Goal: Use online tool/utility: Utilize a website feature to perform a specific function

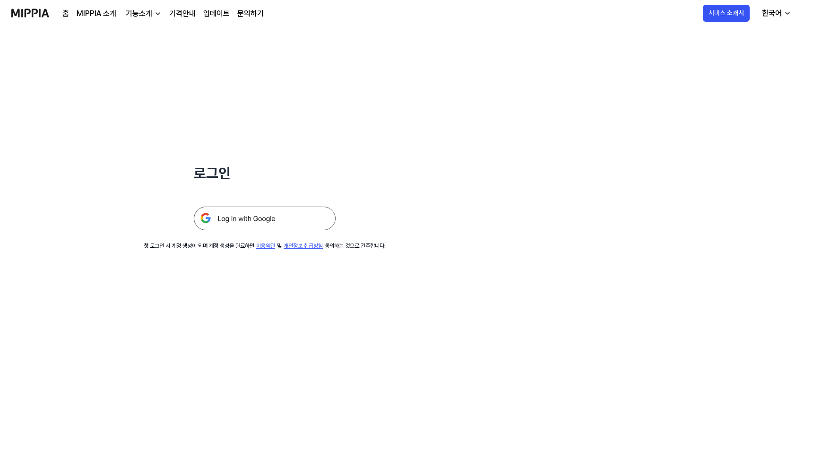
click at [255, 224] on img at bounding box center [265, 219] width 142 height 24
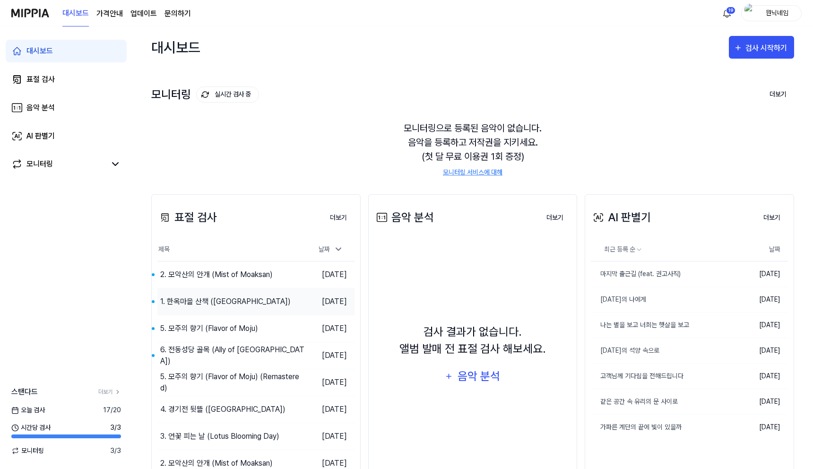
click at [200, 301] on div "1. 한옥마을 산책 ([GEOGRAPHIC_DATA])" at bounding box center [225, 301] width 131 height 11
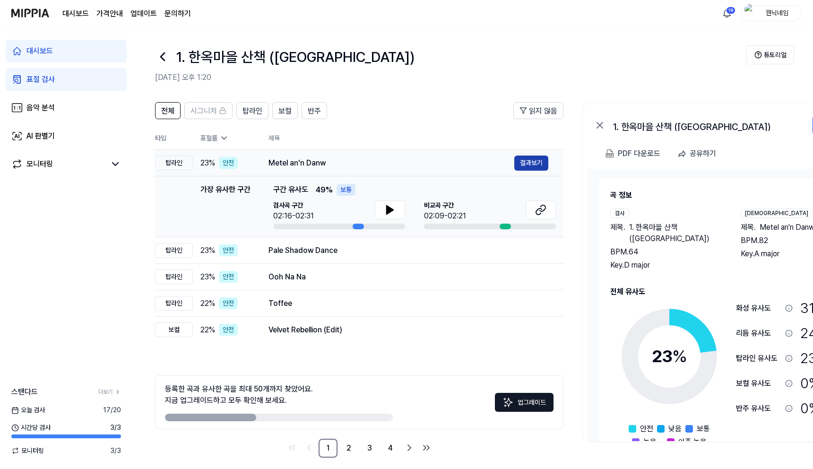
click at [535, 161] on button "결과보기" at bounding box center [531, 163] width 34 height 15
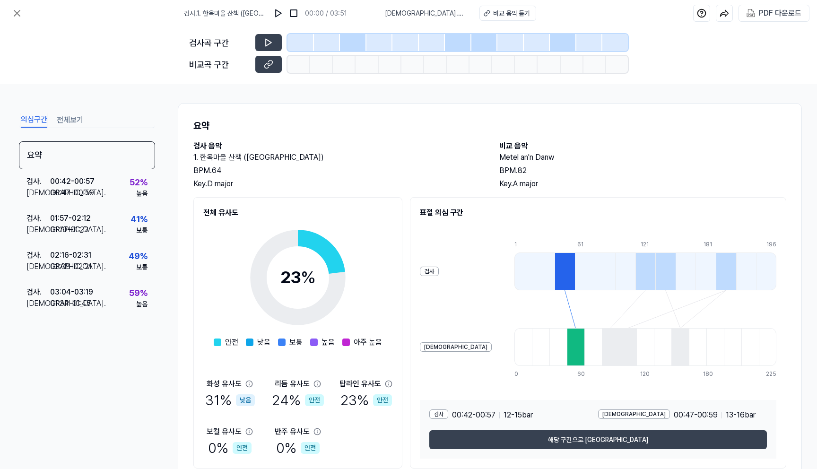
drag, startPoint x: 315, startPoint y: 159, endPoint x: 180, endPoint y: 159, distance: 135.2
click at [180, 159] on div "요약 검사 음악 1. 한옥마을 산책 (Hanok Village Walk) BPM. 64 Key. D major 비교 음악 Metel an'n …" at bounding box center [490, 293] width 624 height 381
copy h2 "1. 한옥마을 산책 (Hanok Village Walk)"
click at [768, 16] on div "PDF 다운로드" at bounding box center [780, 13] width 43 height 12
click at [18, 18] on icon at bounding box center [16, 13] width 11 height 11
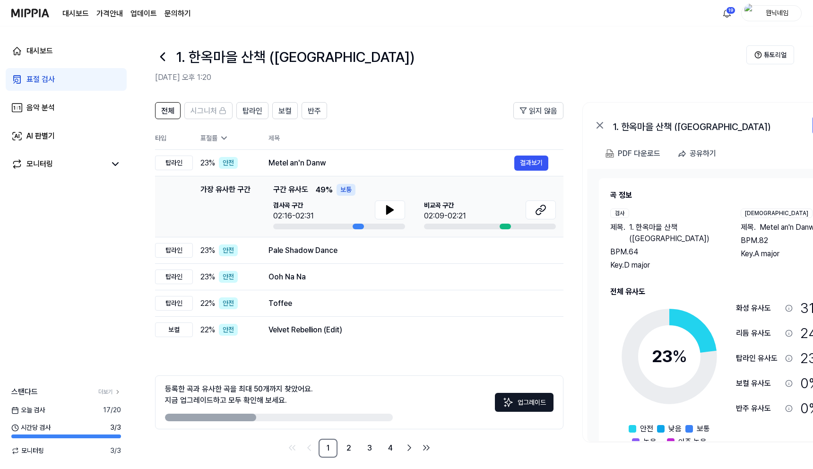
click at [158, 57] on icon at bounding box center [162, 56] width 15 height 15
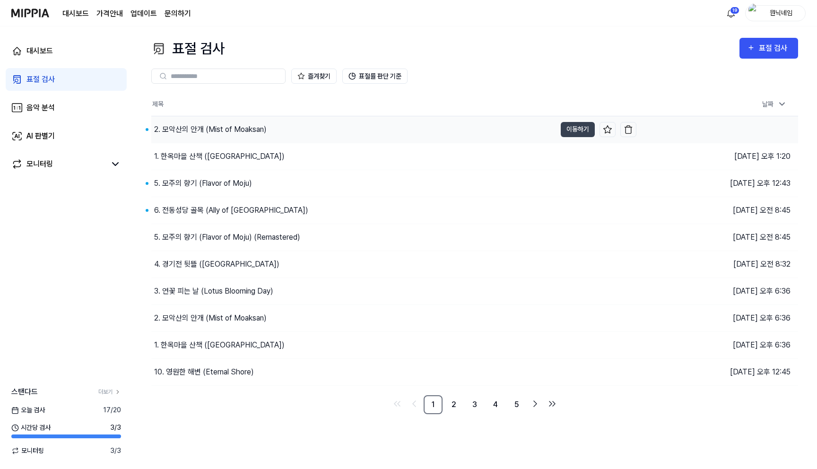
click at [201, 131] on div "2. 모악산의 안개 (Mist of Moaksan)" at bounding box center [210, 129] width 113 height 11
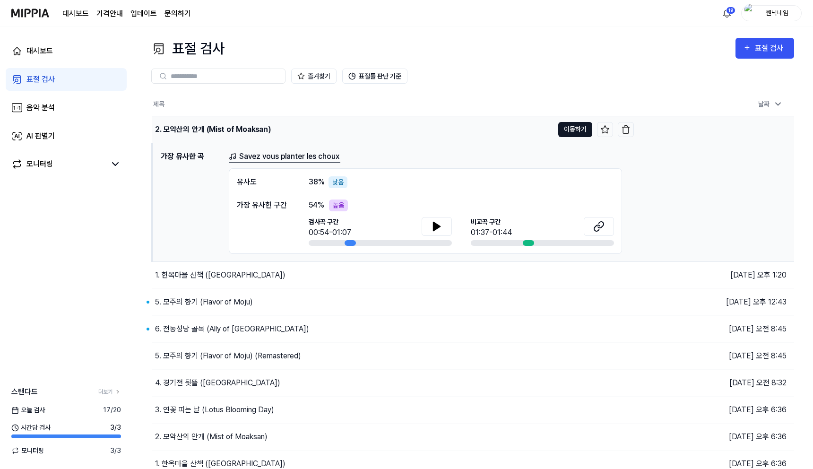
click at [566, 131] on button "이동하기" at bounding box center [575, 129] width 34 height 15
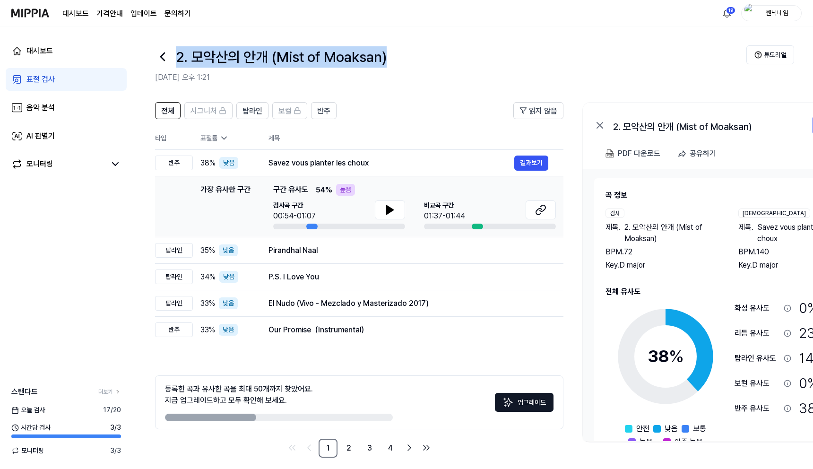
drag, startPoint x: 179, startPoint y: 60, endPoint x: 401, endPoint y: 68, distance: 221.9
click at [401, 68] on div "2. 모악산의 안개 (Mist of Moaksan)" at bounding box center [451, 56] width 592 height 23
copy h1 "2. 모악산의 안개 (Mist of Moaksan)"
click at [527, 161] on button "결과보기" at bounding box center [531, 163] width 34 height 15
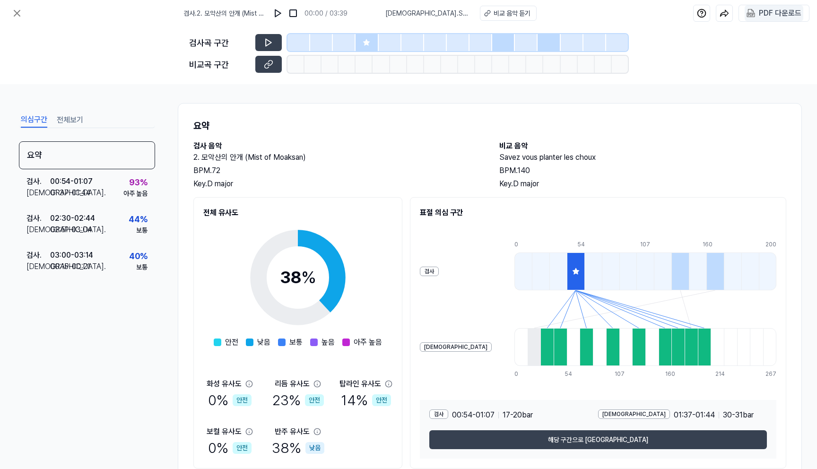
click at [774, 16] on div "PDF 다운로드" at bounding box center [780, 13] width 43 height 12
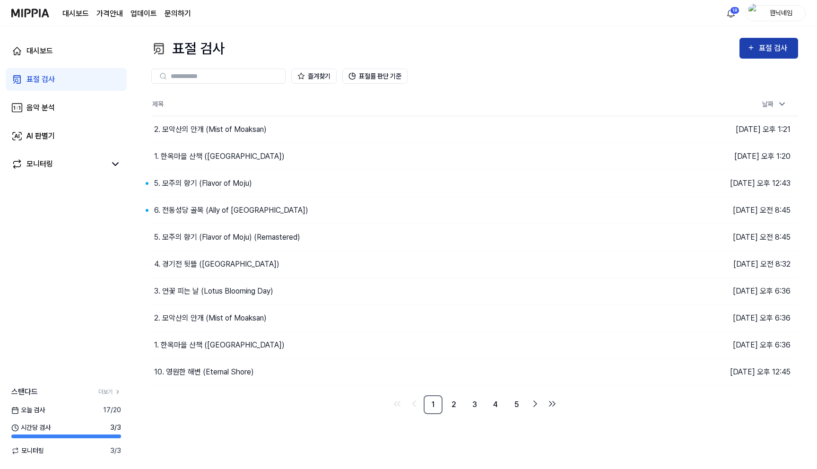
click at [774, 52] on div "표절 검사" at bounding box center [775, 48] width 32 height 12
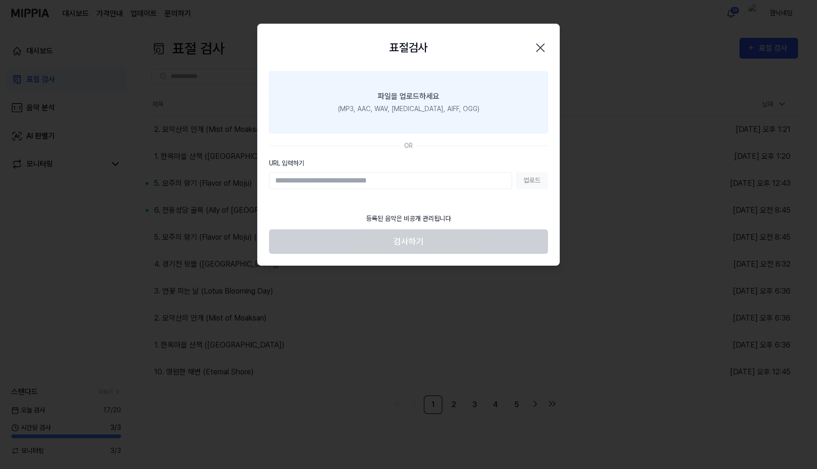
click at [449, 99] on label "파일을 업로드하세요 (MP3, AAC, WAV, [MEDICAL_DATA], AIFF, OGG)" at bounding box center [408, 102] width 279 height 62
click at [0, 0] on input "파일을 업로드하세요 (MP3, AAC, WAV, [MEDICAL_DATA], AIFF, OGG)" at bounding box center [0, 0] width 0 height 0
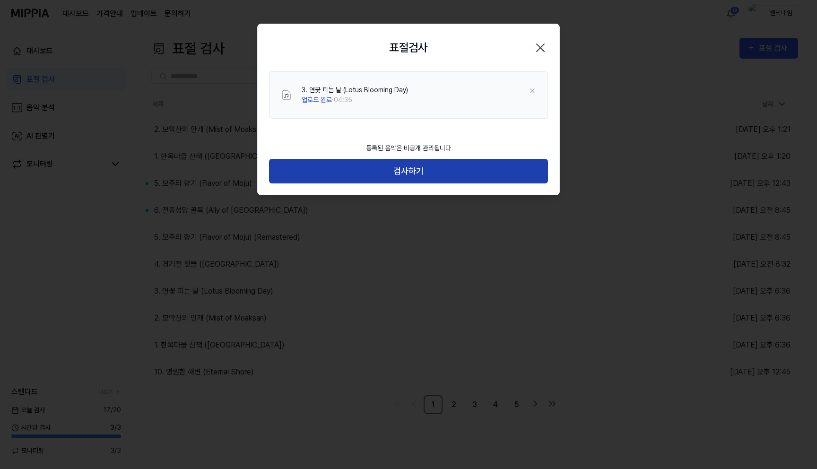
click at [418, 172] on button "검사하기" at bounding box center [408, 171] width 279 height 25
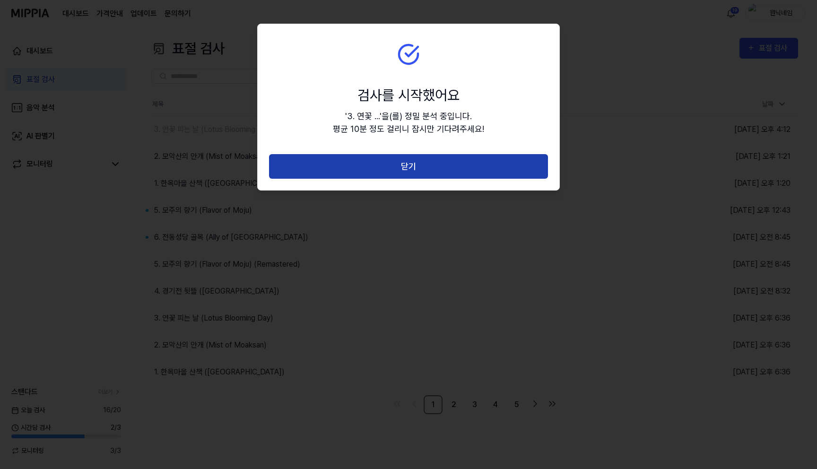
click at [417, 175] on button "닫기" at bounding box center [408, 166] width 279 height 25
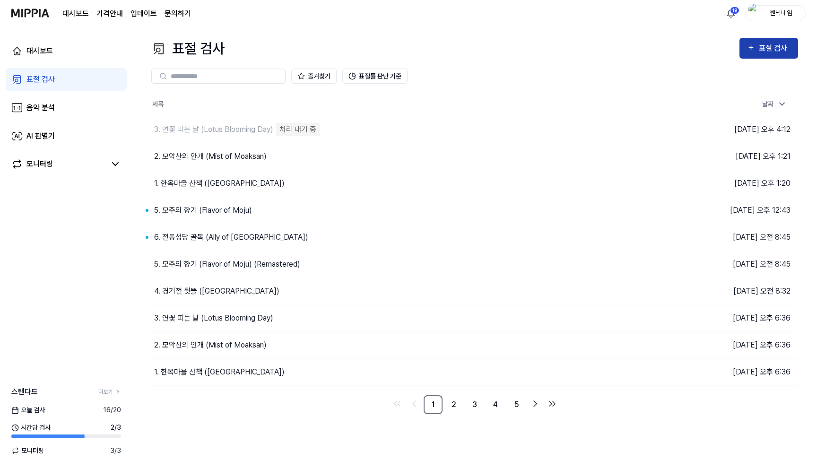
click at [753, 53] on icon "button" at bounding box center [751, 47] width 8 height 11
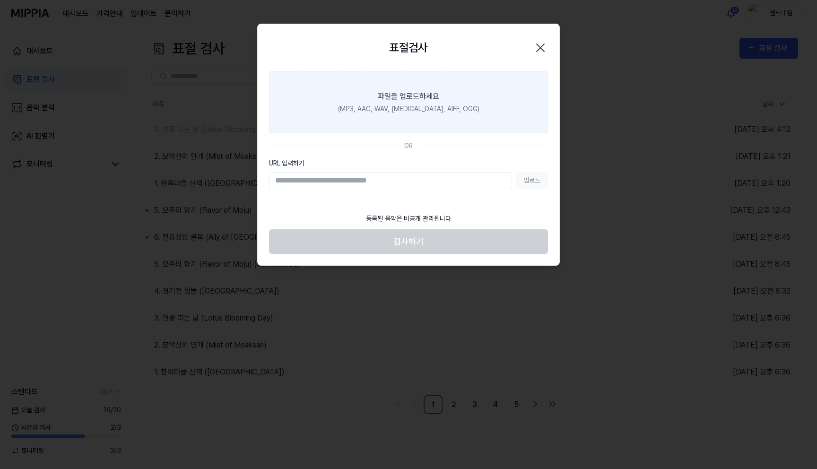
click at [440, 78] on label "파일을 업로드하세요 (MP3, AAC, WAV, [MEDICAL_DATA], AIFF, OGG)" at bounding box center [408, 102] width 279 height 62
click at [0, 0] on input "파일을 업로드하세요 (MP3, AAC, WAV, [MEDICAL_DATA], AIFF, OGG)" at bounding box center [0, 0] width 0 height 0
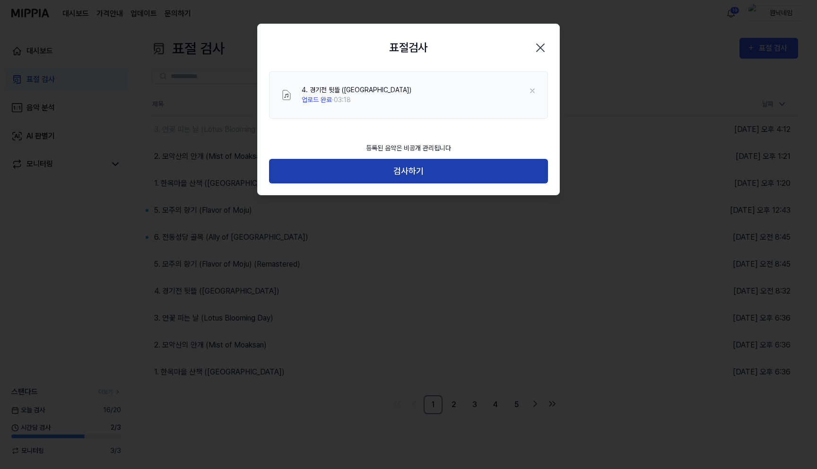
click at [424, 165] on button "검사하기" at bounding box center [408, 171] width 279 height 25
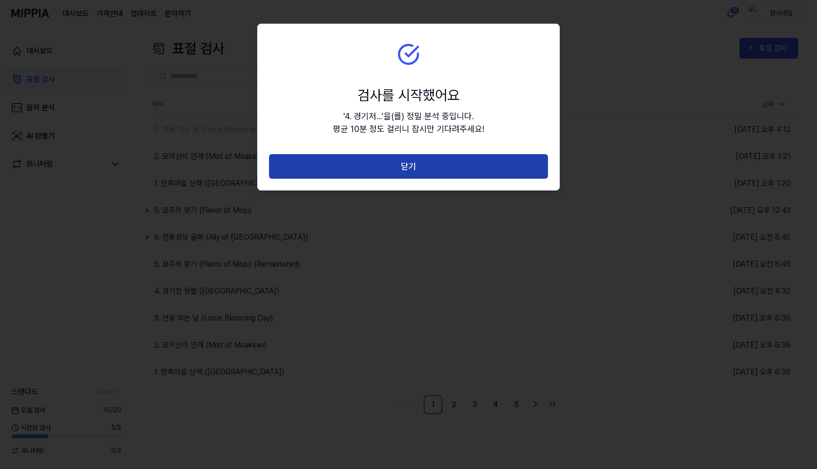
click at [430, 167] on button "닫기" at bounding box center [408, 166] width 279 height 25
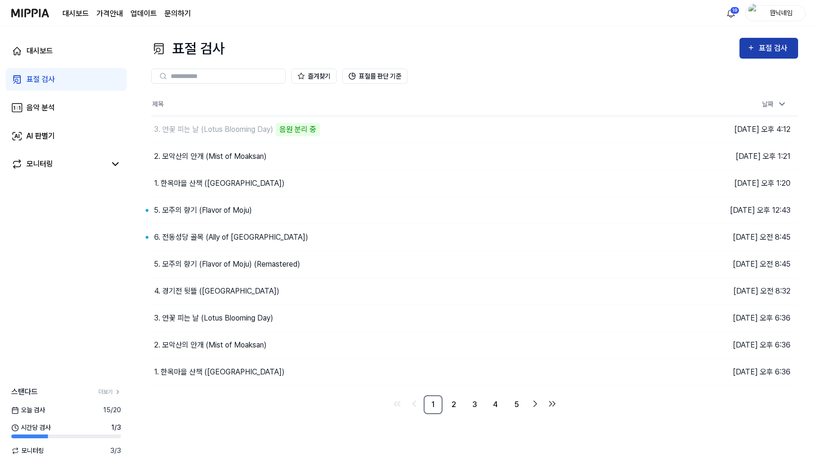
click at [772, 46] on div "표절 검사" at bounding box center [775, 48] width 32 height 12
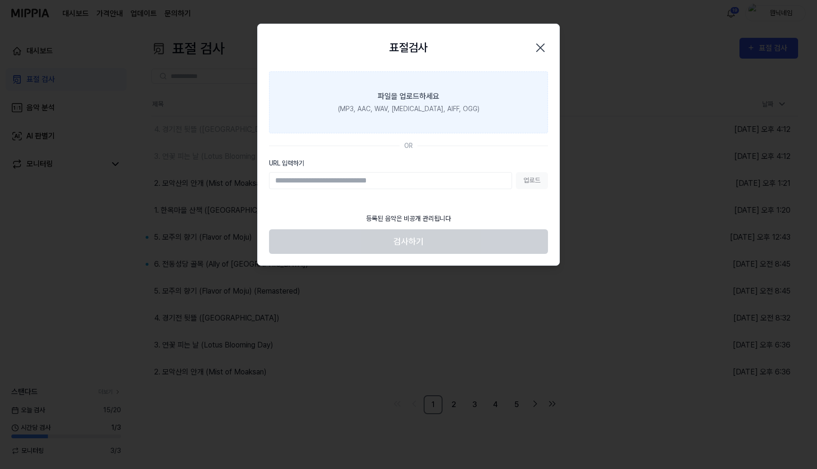
click at [418, 126] on label "파일을 업로드하세요 (MP3, AAC, WAV, [MEDICAL_DATA], AIFF, OGG)" at bounding box center [408, 102] width 279 height 62
click at [0, 0] on input "파일을 업로드하세요 (MP3, AAC, WAV, [MEDICAL_DATA], AIFF, OGG)" at bounding box center [0, 0] width 0 height 0
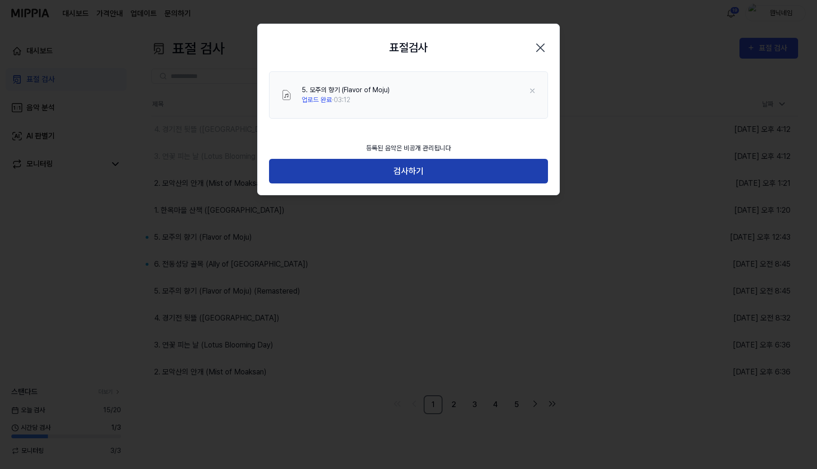
click at [422, 171] on button "검사하기" at bounding box center [408, 171] width 279 height 25
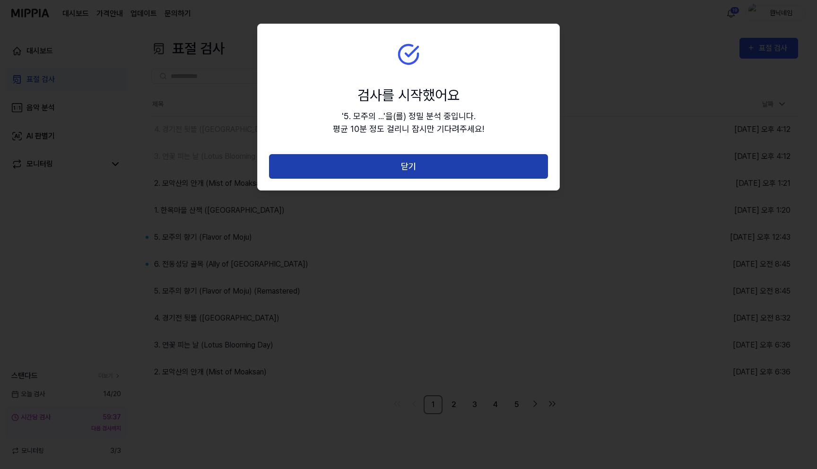
click at [424, 167] on button "닫기" at bounding box center [408, 166] width 279 height 25
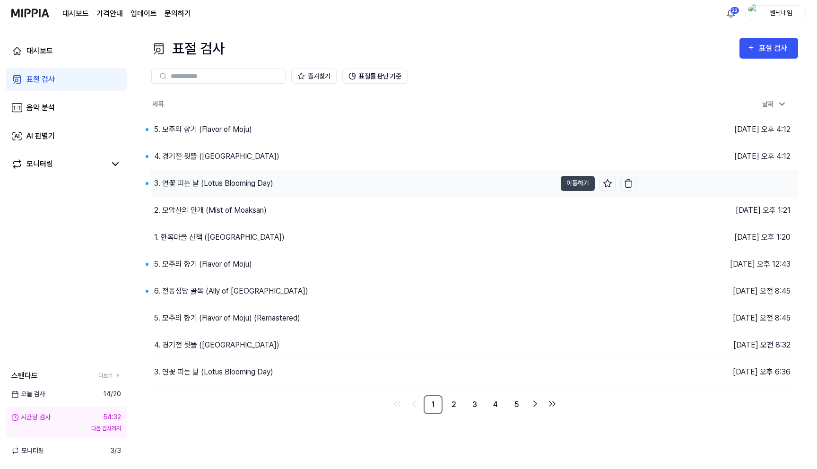
click at [192, 181] on div "3. 연꽃 피는 날 (Lotus Blooming Day)" at bounding box center [213, 183] width 119 height 11
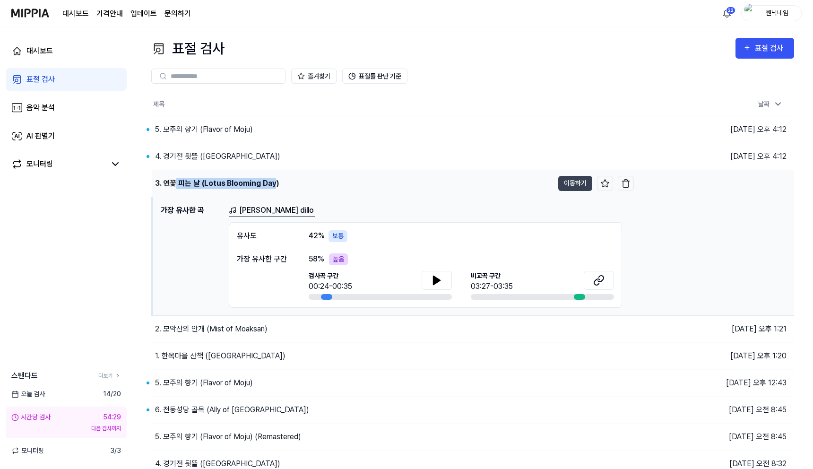
drag, startPoint x: 275, startPoint y: 183, endPoint x: 282, endPoint y: 191, distance: 10.7
click at [180, 183] on div "3. 연꽃 피는 날 (Lotus Blooming Day)" at bounding box center [217, 183] width 124 height 11
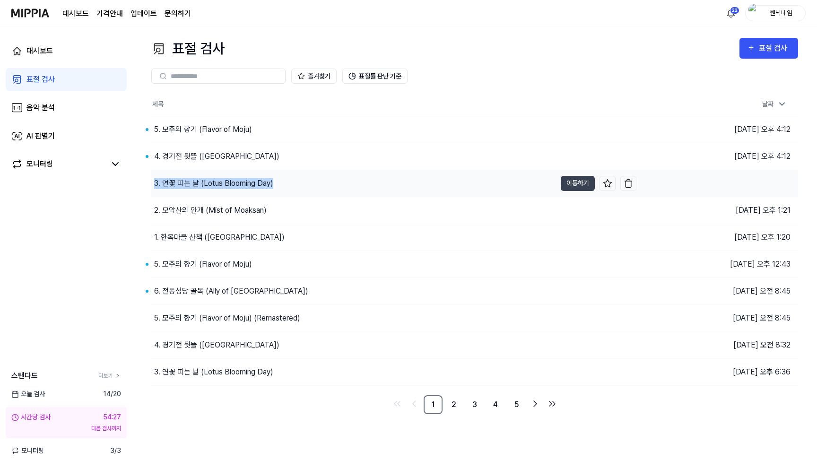
drag, startPoint x: 285, startPoint y: 185, endPoint x: 155, endPoint y: 187, distance: 130.1
click at [155, 187] on div "3. 연꽃 피는 날 (Lotus Blooming Day)" at bounding box center [353, 183] width 405 height 26
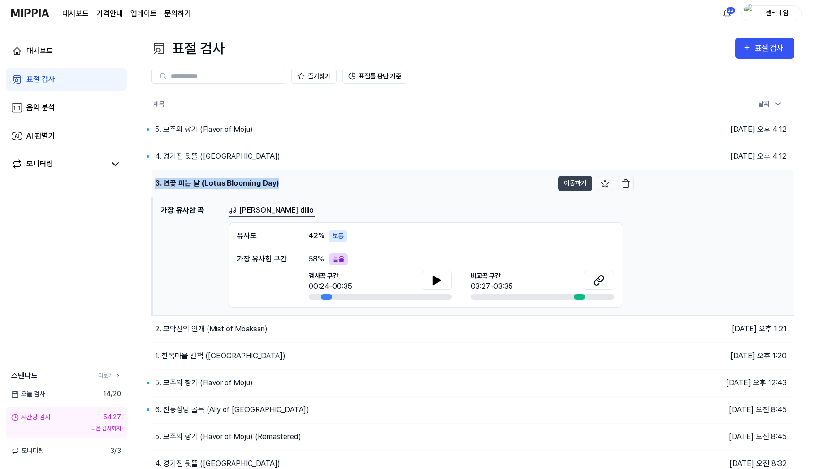
copy div "3. 연꽃 피는 날 (Lotus Blooming Day)"
click at [569, 186] on button "이동하기" at bounding box center [575, 183] width 34 height 15
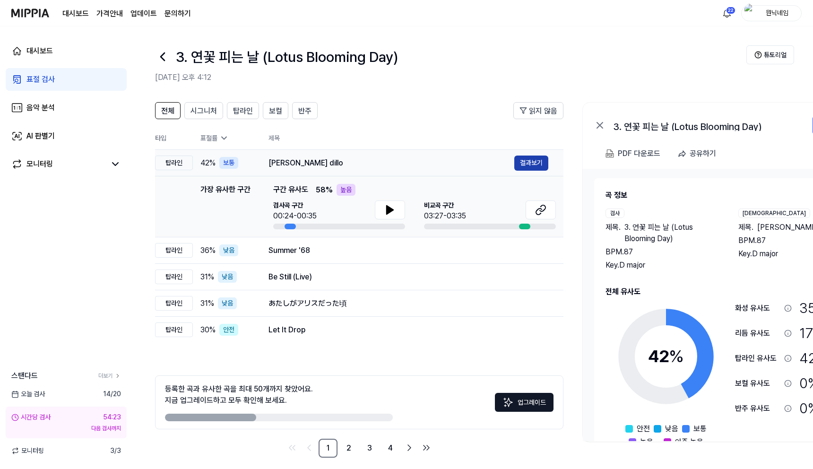
click at [534, 168] on button "결과보기" at bounding box center [531, 163] width 34 height 15
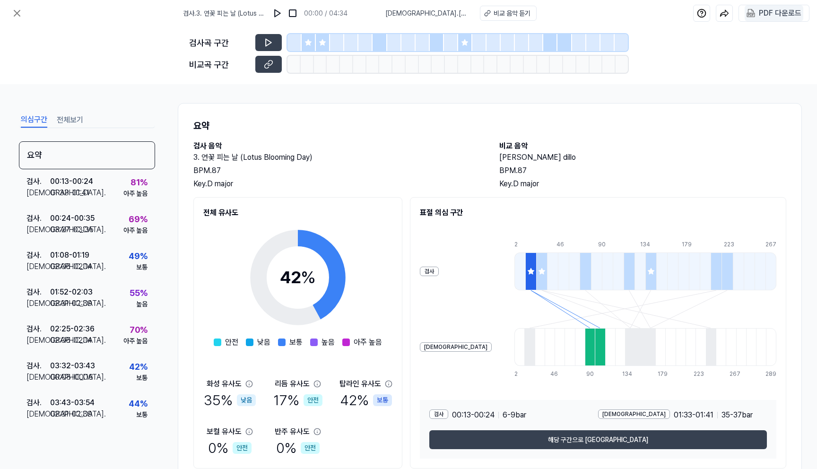
click at [763, 18] on div "PDF 다운로드" at bounding box center [780, 13] width 43 height 12
click at [13, 16] on icon at bounding box center [16, 13] width 11 height 11
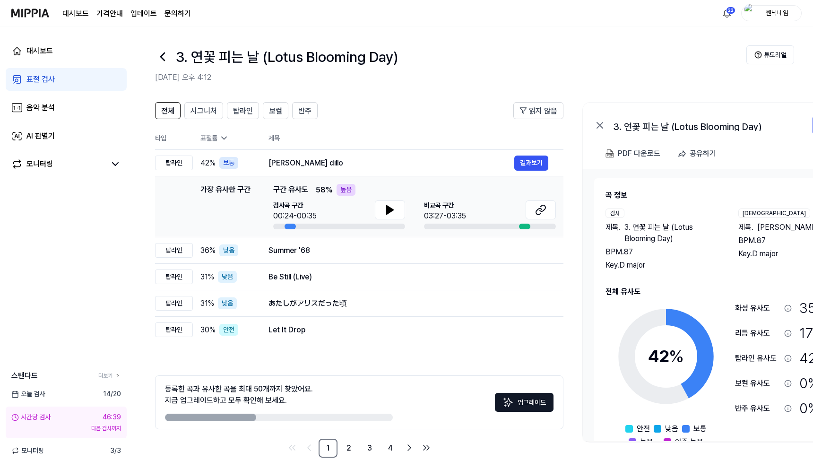
click at [161, 54] on icon at bounding box center [162, 56] width 15 height 15
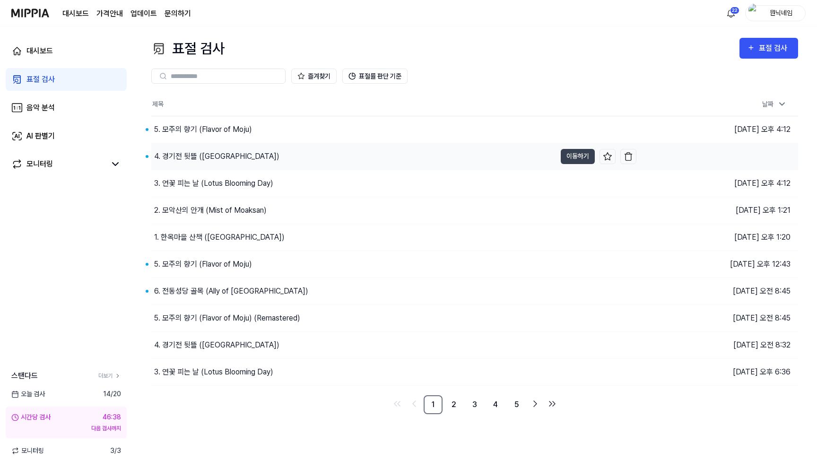
click at [192, 161] on div "4. 경기전 뒷뜰 ([GEOGRAPHIC_DATA])" at bounding box center [216, 156] width 125 height 11
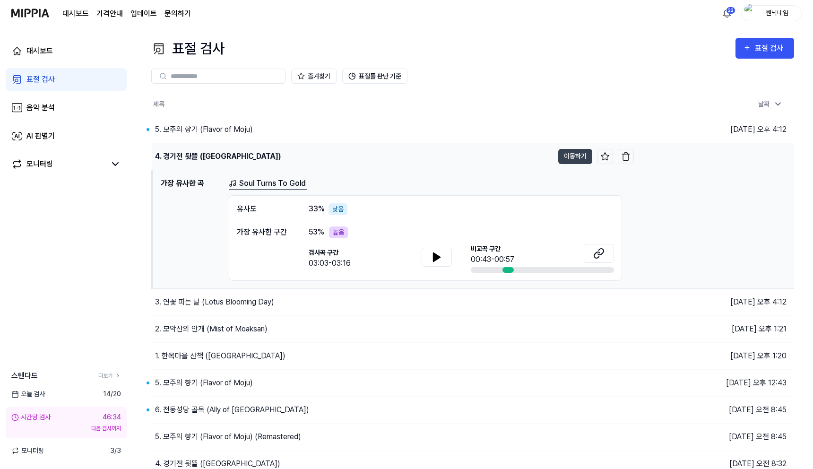
drag, startPoint x: 299, startPoint y: 156, endPoint x: 157, endPoint y: 160, distance: 142.4
click at [157, 160] on div "4. 경기전 뒷뜰 ([GEOGRAPHIC_DATA])" at bounding box center [352, 156] width 401 height 26
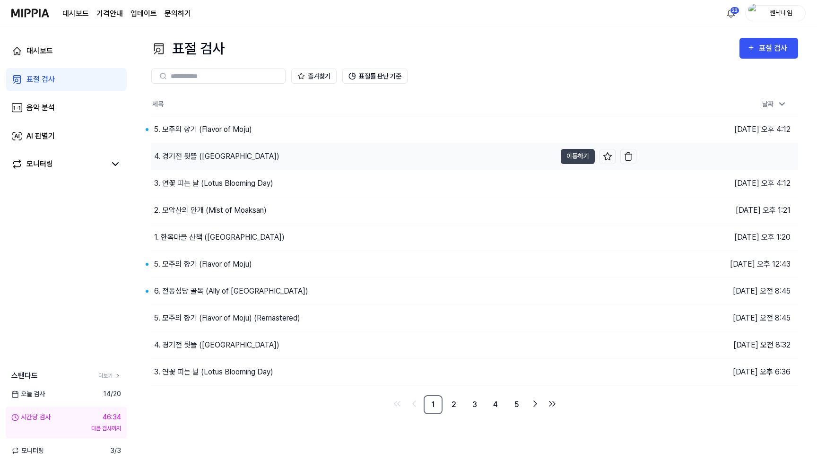
copy div "4. 경기전 뒷뜰 ([GEOGRAPHIC_DATA])"
click at [326, 152] on div "4. 경기전 뒷뜰 ([GEOGRAPHIC_DATA])" at bounding box center [353, 156] width 405 height 26
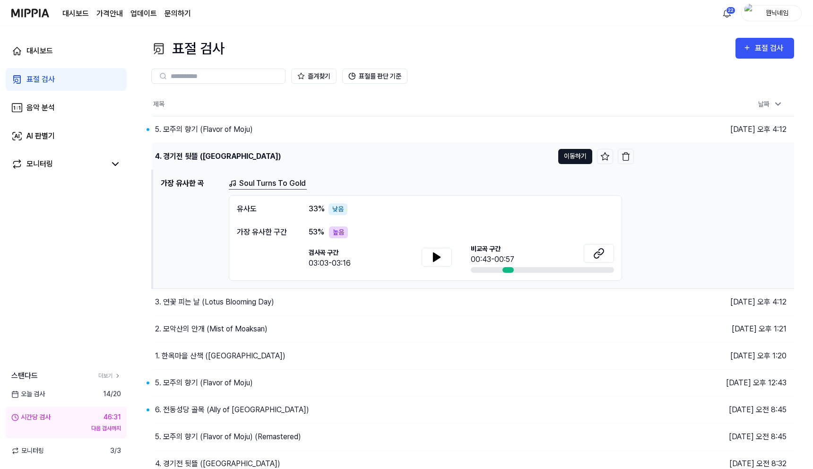
click at [570, 156] on button "이동하기" at bounding box center [575, 156] width 34 height 15
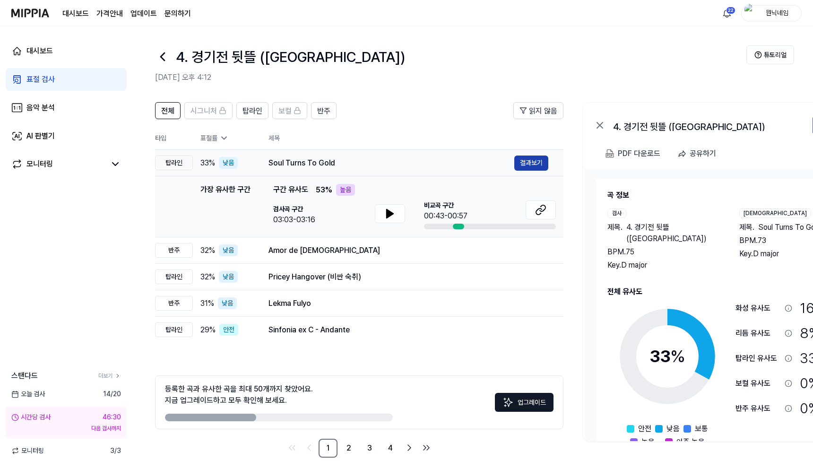
click at [530, 167] on button "결과보기" at bounding box center [531, 163] width 34 height 15
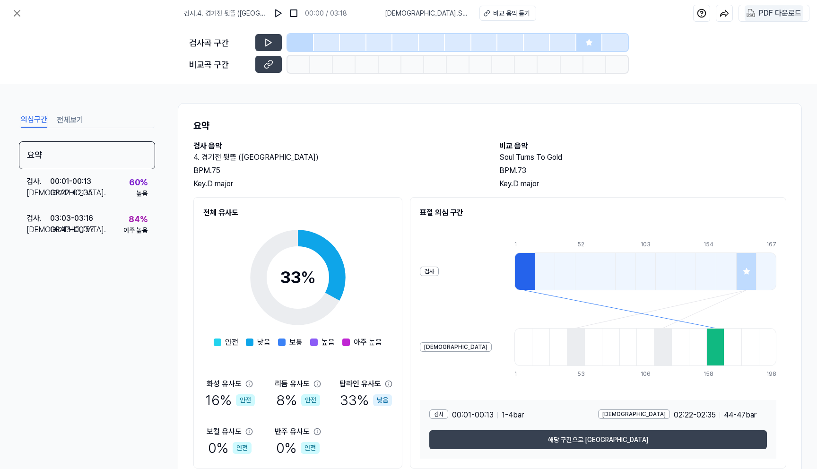
click at [777, 8] on div "PDF 다운로드" at bounding box center [780, 13] width 43 height 12
click at [11, 14] on button at bounding box center [17, 13] width 19 height 19
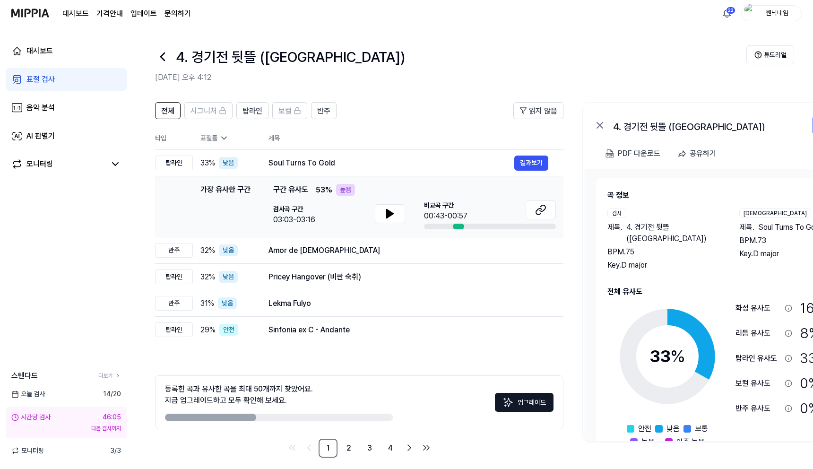
click at [162, 59] on icon at bounding box center [163, 57] width 4 height 8
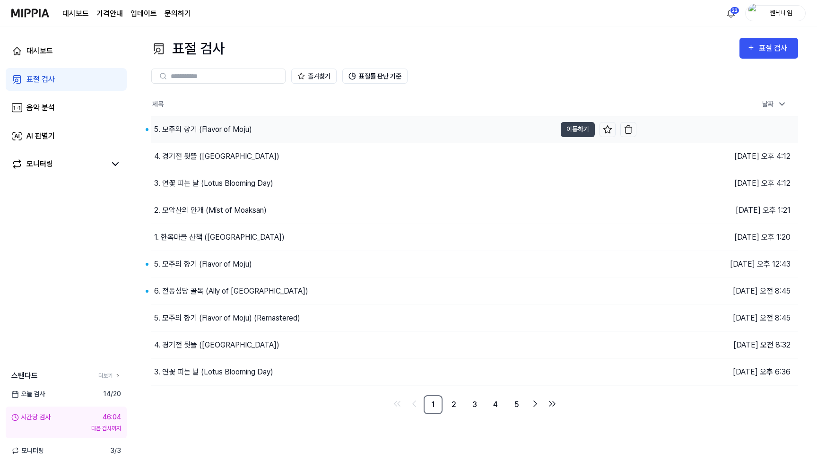
click at [216, 132] on div "5. 모주의 향기 (Flavor of Moju)" at bounding box center [203, 129] width 98 height 11
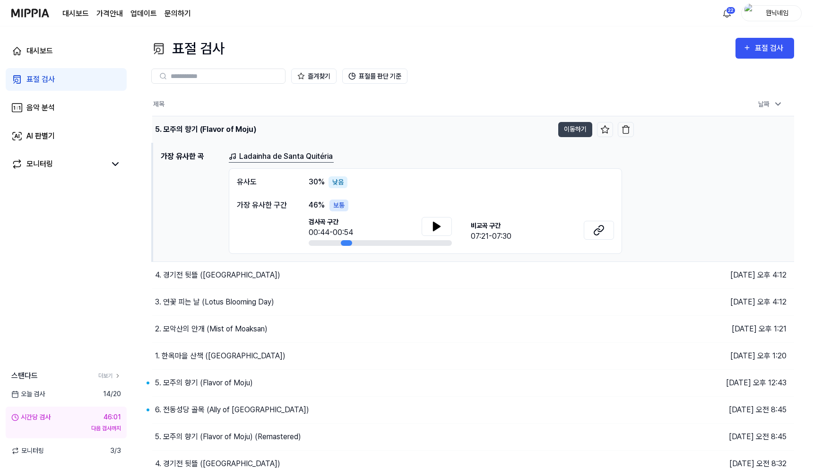
click at [247, 130] on div "5. 모주의 향기 (Flavor of Moju)" at bounding box center [205, 129] width 101 height 11
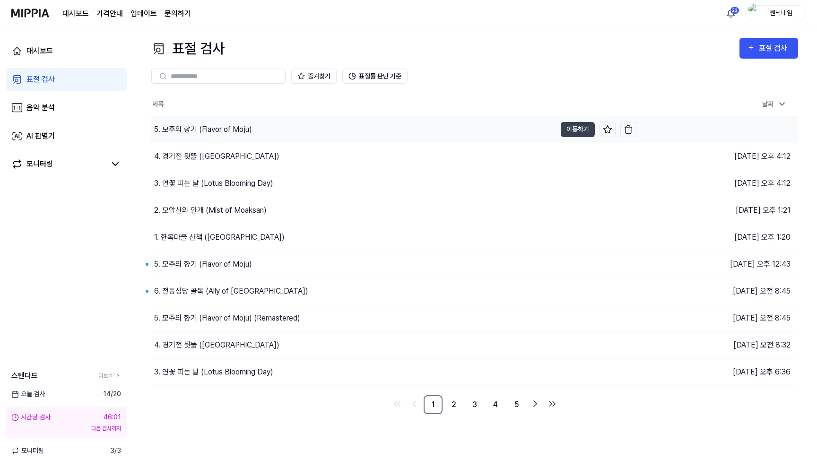
click at [228, 117] on div "5. 모주의 향기 (Flavor of Moju)" at bounding box center [353, 129] width 405 height 26
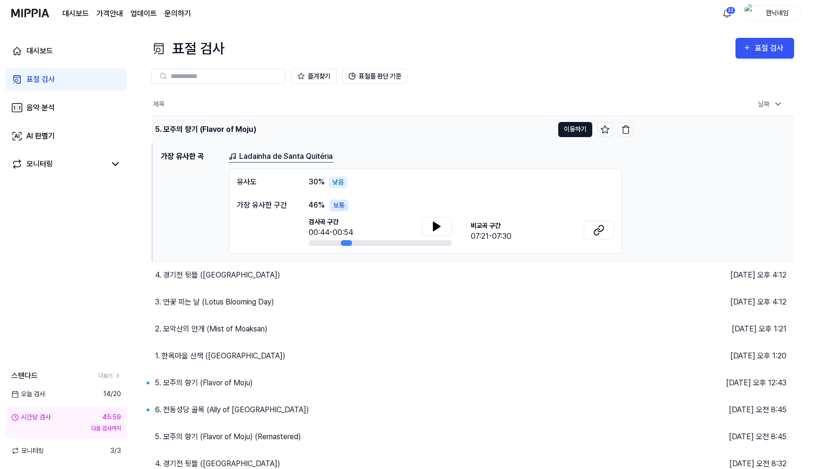
click at [568, 126] on button "이동하기" at bounding box center [575, 129] width 34 height 15
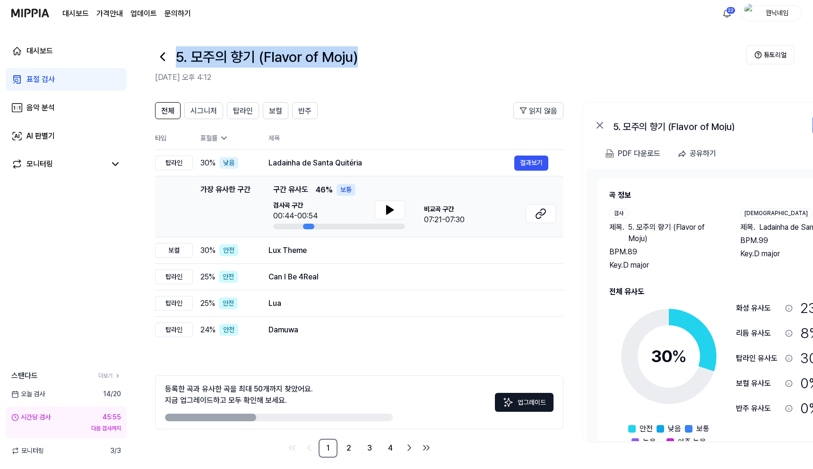
drag, startPoint x: 177, startPoint y: 58, endPoint x: 386, endPoint y: 59, distance: 209.0
click at [386, 59] on div "5. 모주의 향기 (Flavor of Moju)" at bounding box center [451, 56] width 592 height 23
copy h1 "5. 모주의 향기 (Flavor of Moju)"
click at [531, 166] on button "결과보기" at bounding box center [531, 163] width 34 height 15
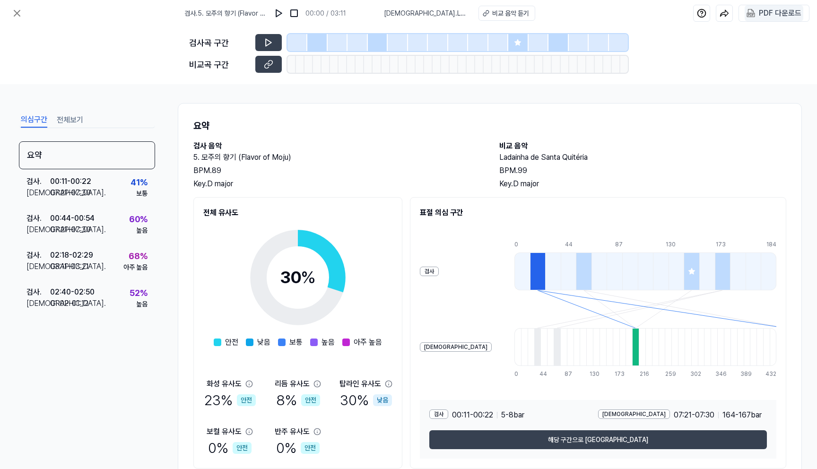
click at [776, 16] on div "PDF 다운로드" at bounding box center [780, 13] width 43 height 12
click at [17, 12] on icon at bounding box center [17, 13] width 6 height 6
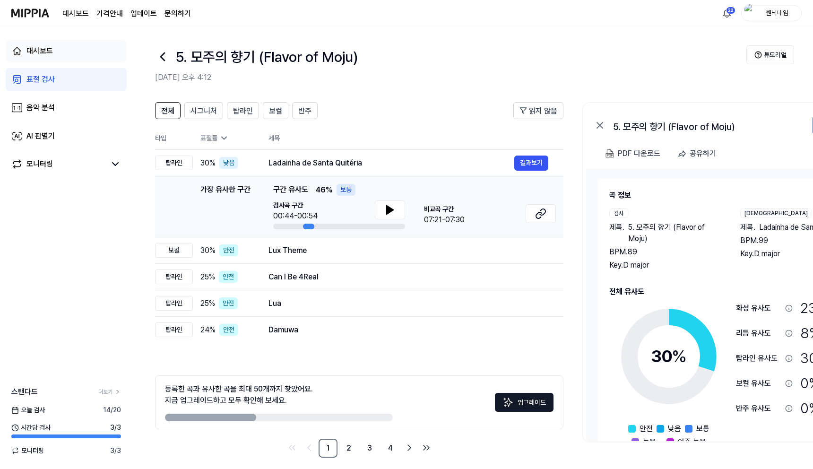
click at [45, 46] on div "대시보드" at bounding box center [39, 50] width 26 height 11
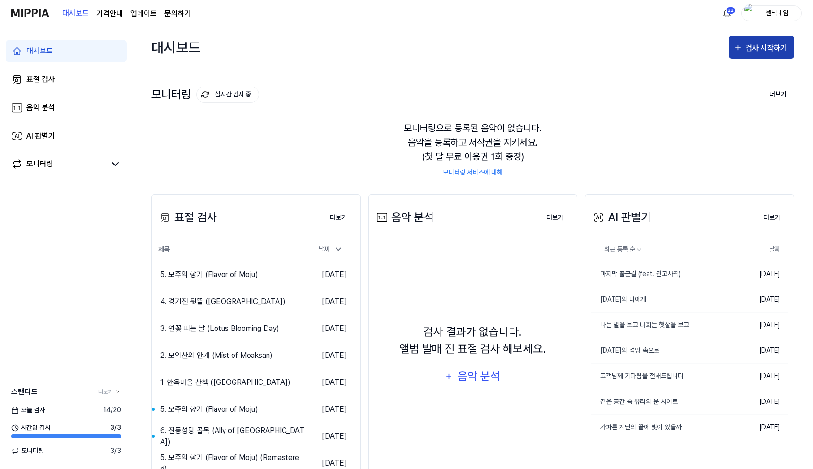
click at [759, 52] on div "검사 시작하기" at bounding box center [768, 48] width 44 height 12
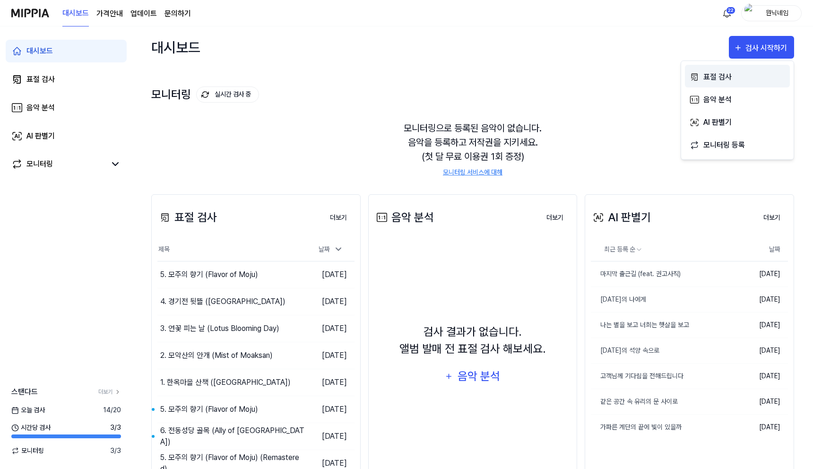
click at [709, 80] on div "표절 검사" at bounding box center [745, 77] width 82 height 12
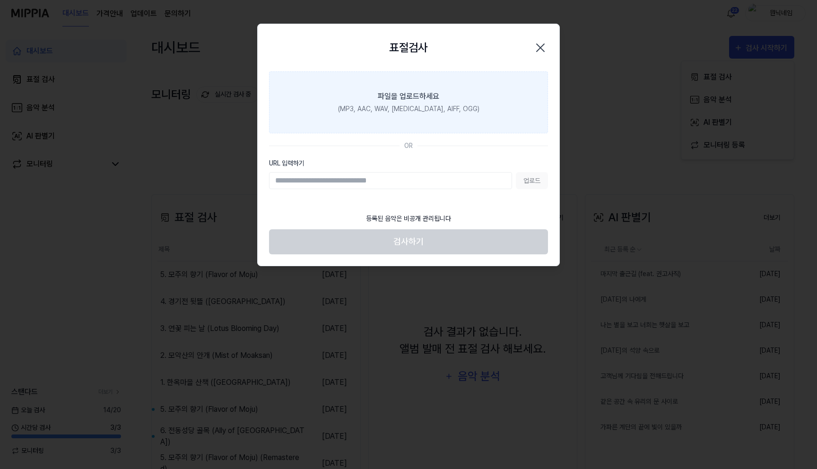
click at [395, 99] on div "파일을 업로드하세요" at bounding box center [408, 96] width 61 height 11
click at [0, 0] on input "파일을 업로드하세요 (MP3, AAC, WAV, [MEDICAL_DATA], AIFF, OGG)" at bounding box center [0, 0] width 0 height 0
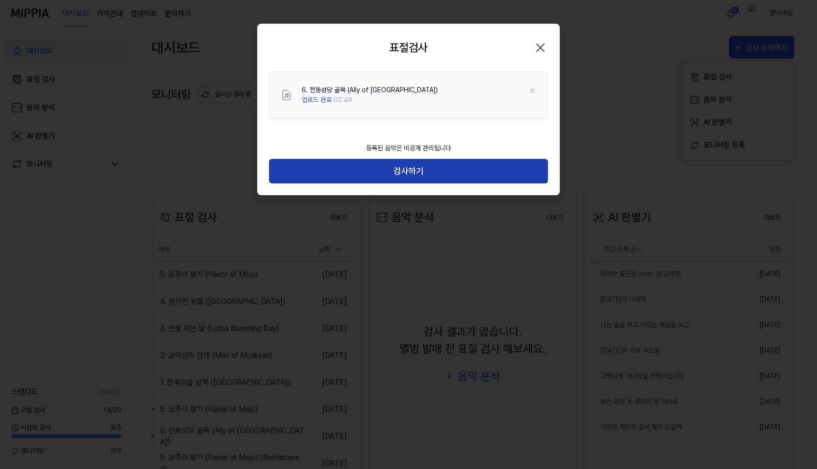
click at [411, 168] on button "검사하기" at bounding box center [408, 171] width 279 height 25
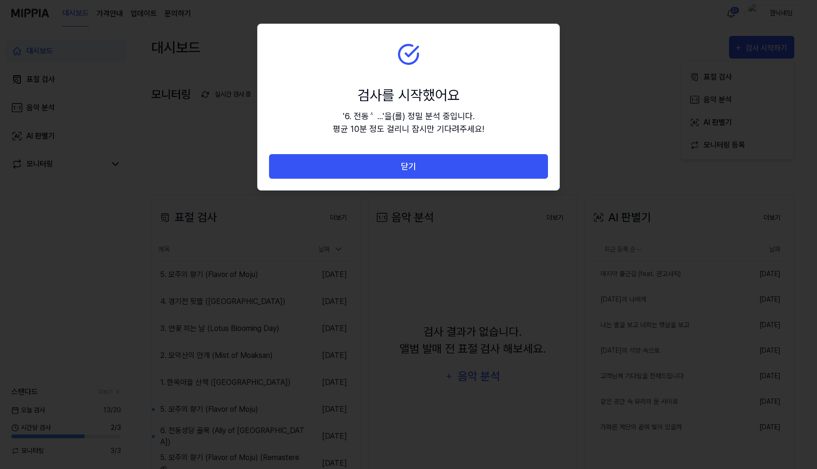
click at [411, 168] on button "닫기" at bounding box center [408, 166] width 279 height 25
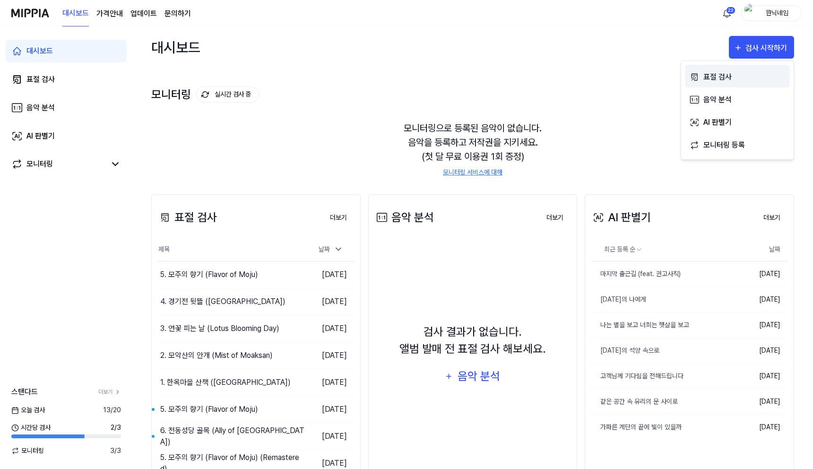
click at [712, 74] on div "표절 검사" at bounding box center [745, 77] width 82 height 12
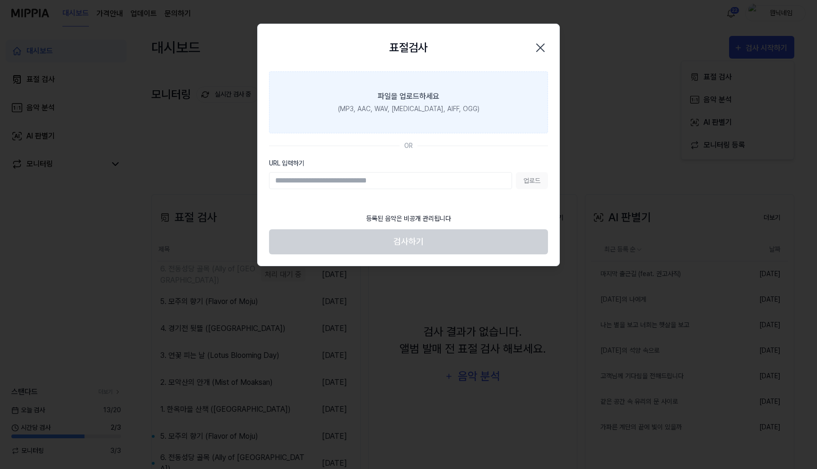
click at [450, 85] on label "파일을 업로드하세요 (MP3, AAC, WAV, [MEDICAL_DATA], AIFF, OGG)" at bounding box center [408, 102] width 279 height 62
click at [0, 0] on input "파일을 업로드하세요 (MP3, AAC, WAV, [MEDICAL_DATA], AIFF, OGG)" at bounding box center [0, 0] width 0 height 0
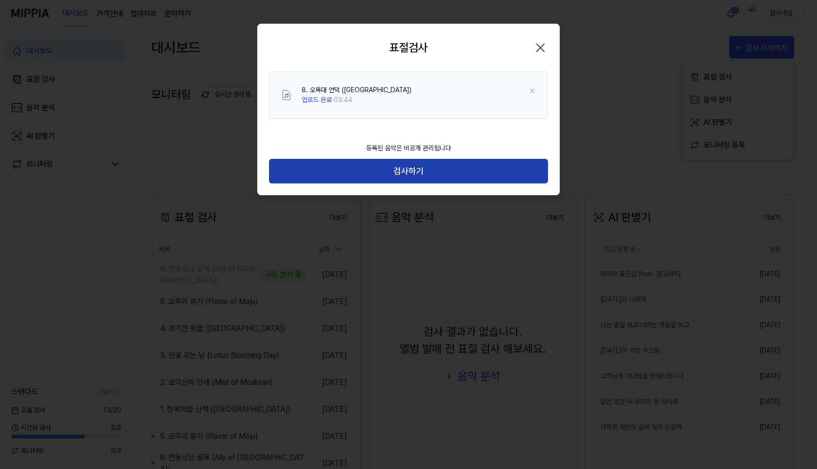
click at [397, 168] on button "검사하기" at bounding box center [408, 171] width 279 height 25
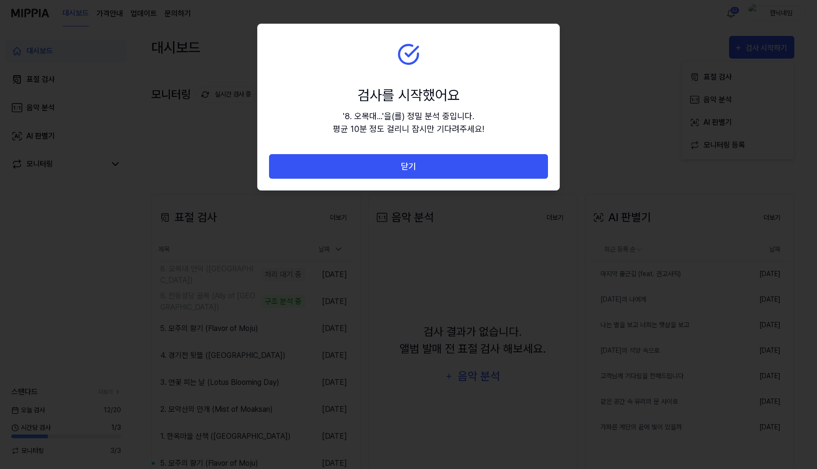
click at [397, 168] on button "닫기" at bounding box center [408, 166] width 279 height 25
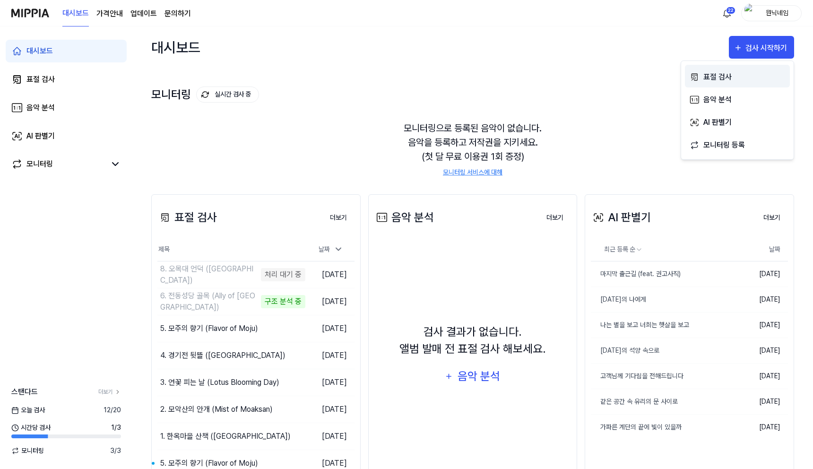
click at [719, 75] on div "표절 검사" at bounding box center [745, 77] width 82 height 12
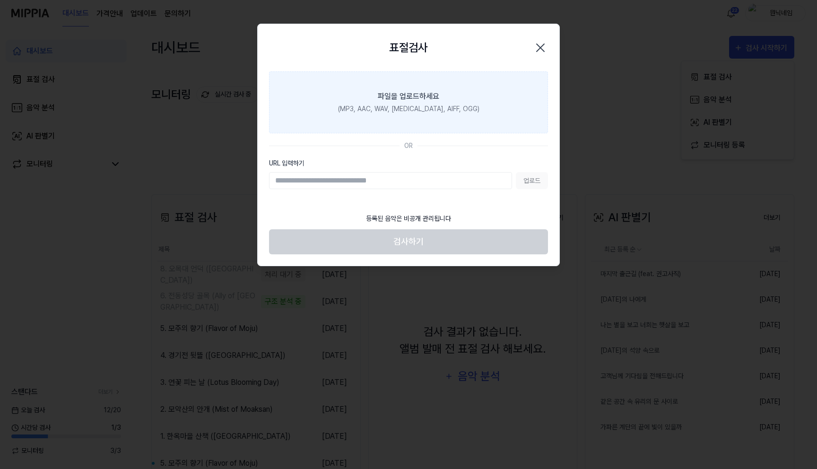
click at [445, 88] on label "파일을 업로드하세요 (MP3, AAC, WAV, [MEDICAL_DATA], AIFF, OGG)" at bounding box center [408, 102] width 279 height 62
click at [0, 0] on input "파일을 업로드하세요 (MP3, AAC, WAV, [MEDICAL_DATA], AIFF, OGG)" at bounding box center [0, 0] width 0 height 0
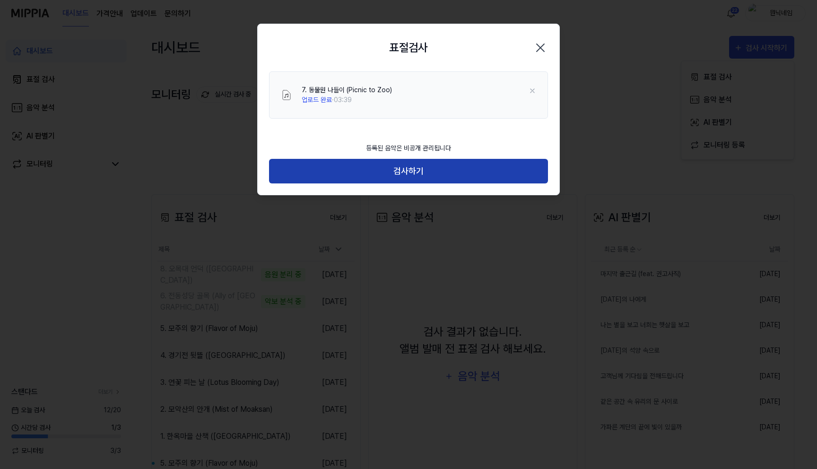
click at [404, 175] on button "검사하기" at bounding box center [408, 171] width 279 height 25
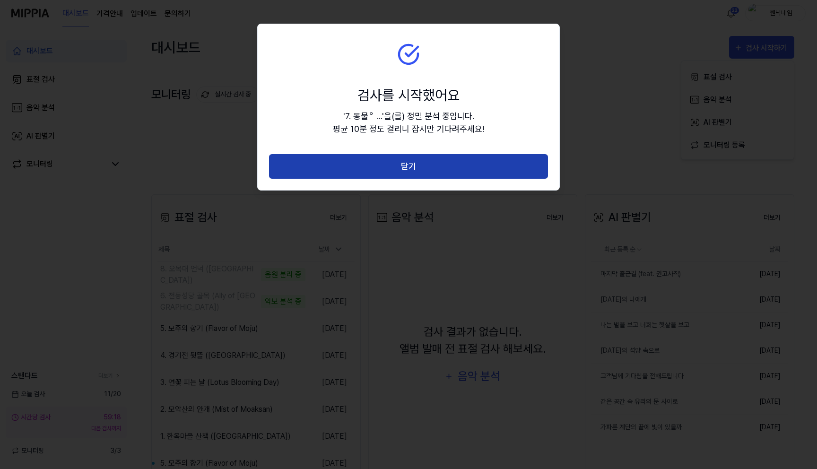
click at [404, 174] on button "닫기" at bounding box center [408, 166] width 279 height 25
